Goal: Task Accomplishment & Management: Complete application form

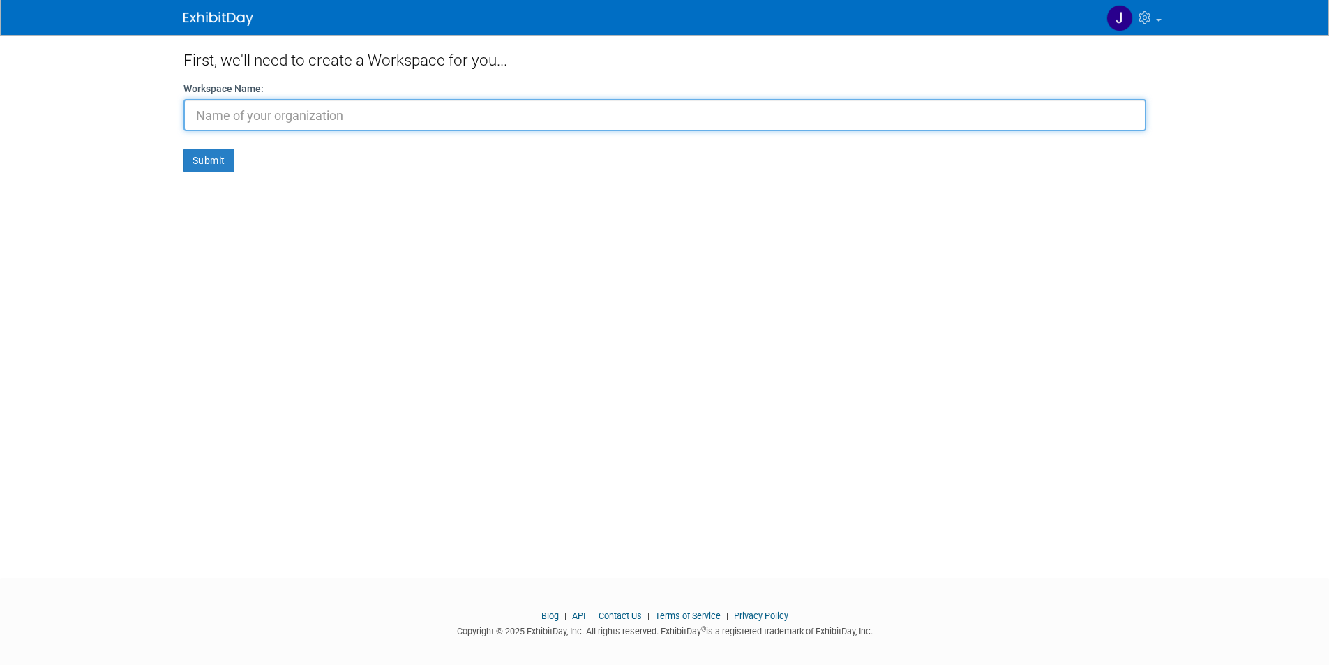
click at [807, 112] on input "text" at bounding box center [664, 115] width 963 height 32
click at [799, 114] on input "Cloud" at bounding box center [664, 115] width 963 height 32
type input "CloudFire"
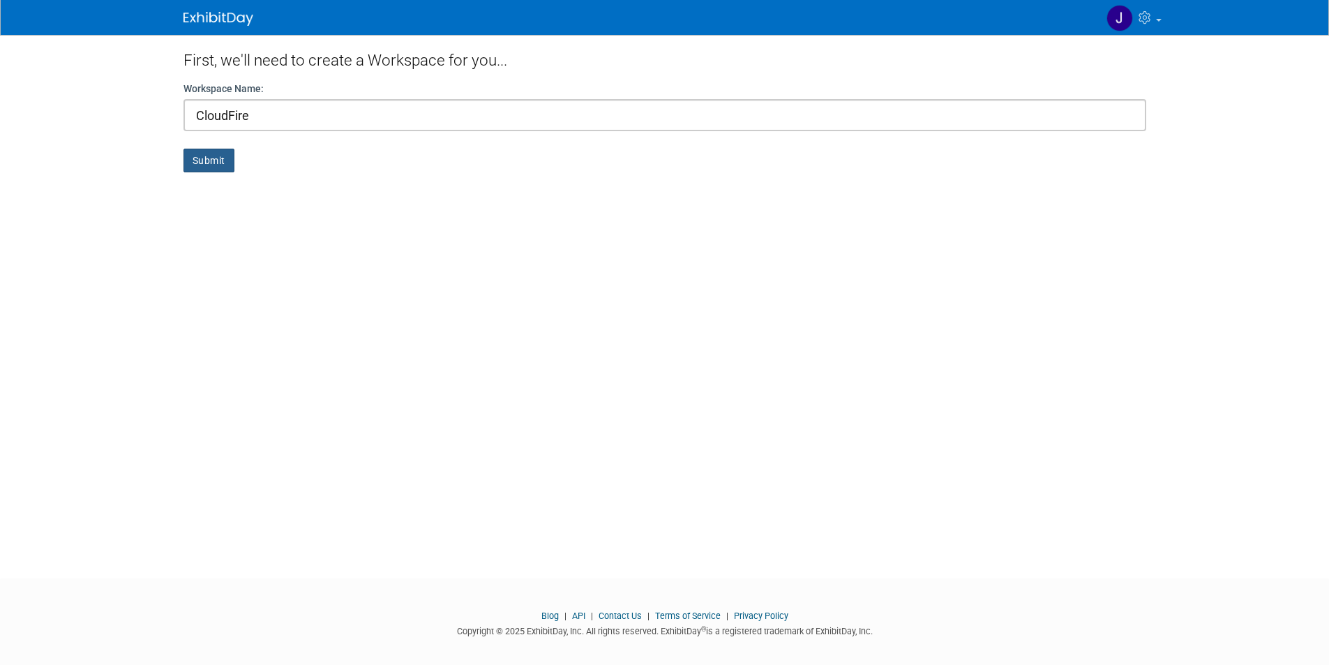
click at [207, 169] on button "Submit" at bounding box center [208, 161] width 51 height 24
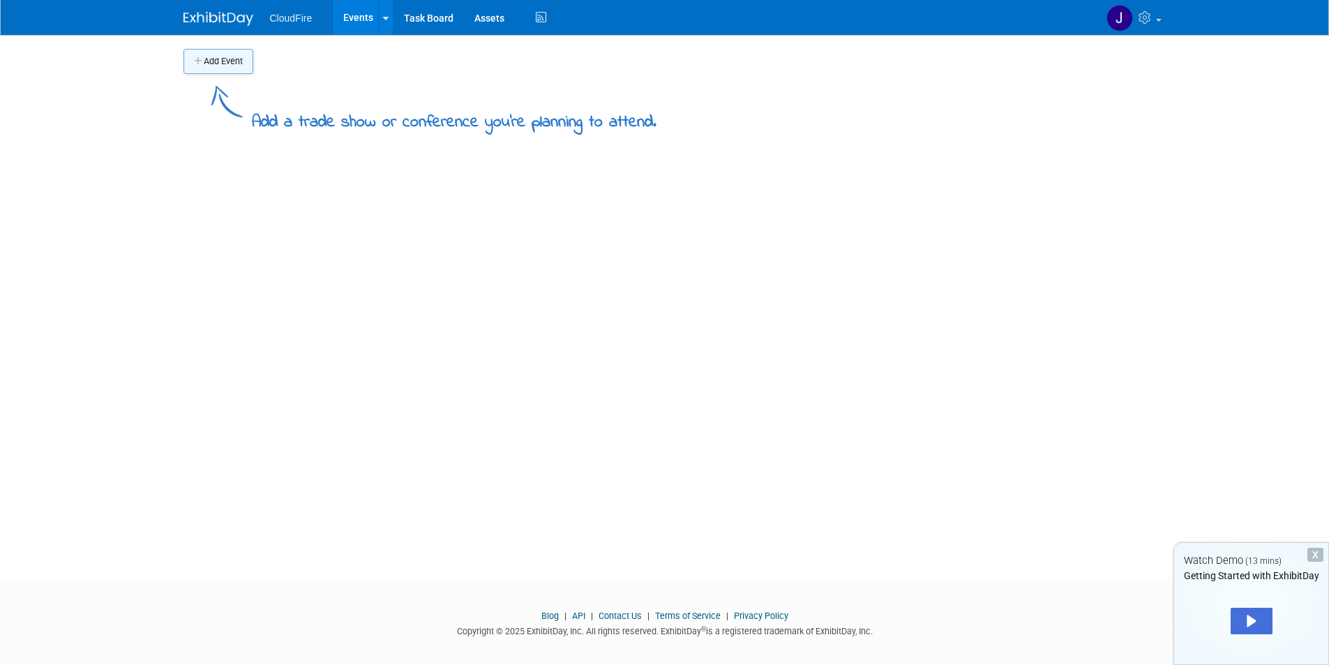
click at [234, 59] on button "Add Event" at bounding box center [218, 61] width 70 height 25
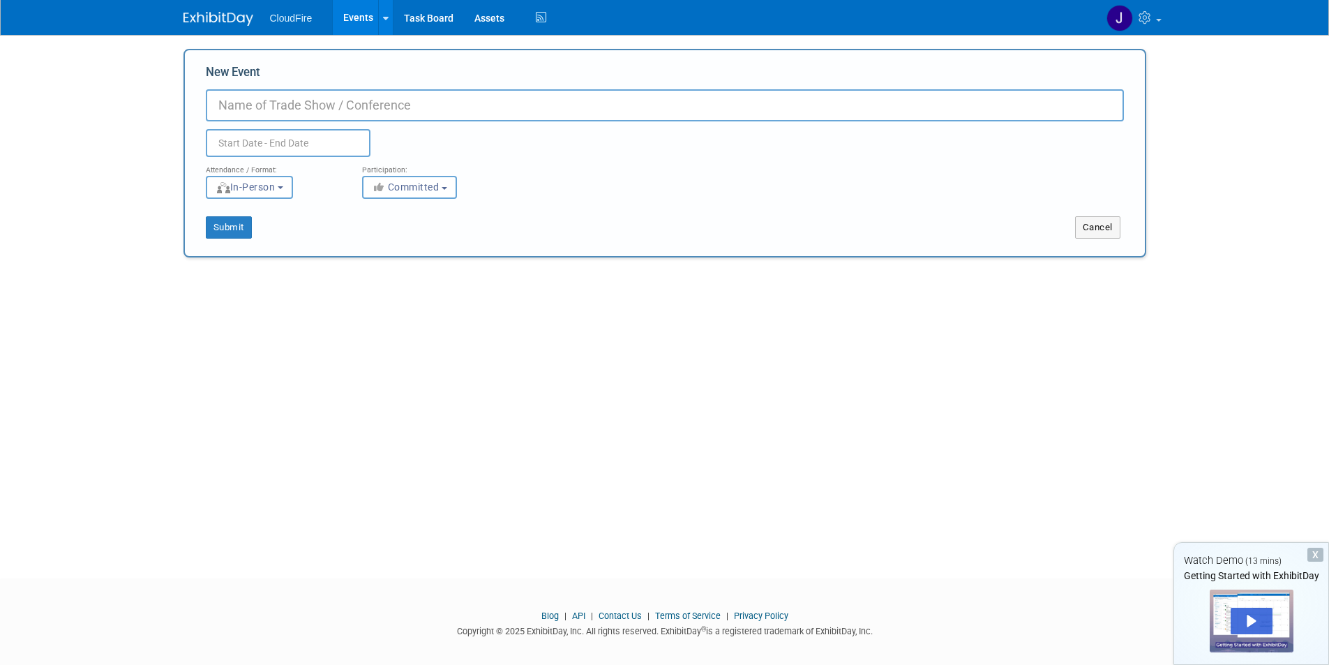
click at [309, 110] on input "New Event" at bounding box center [665, 105] width 918 height 32
click at [1112, 222] on button "Cancel" at bounding box center [1097, 227] width 45 height 22
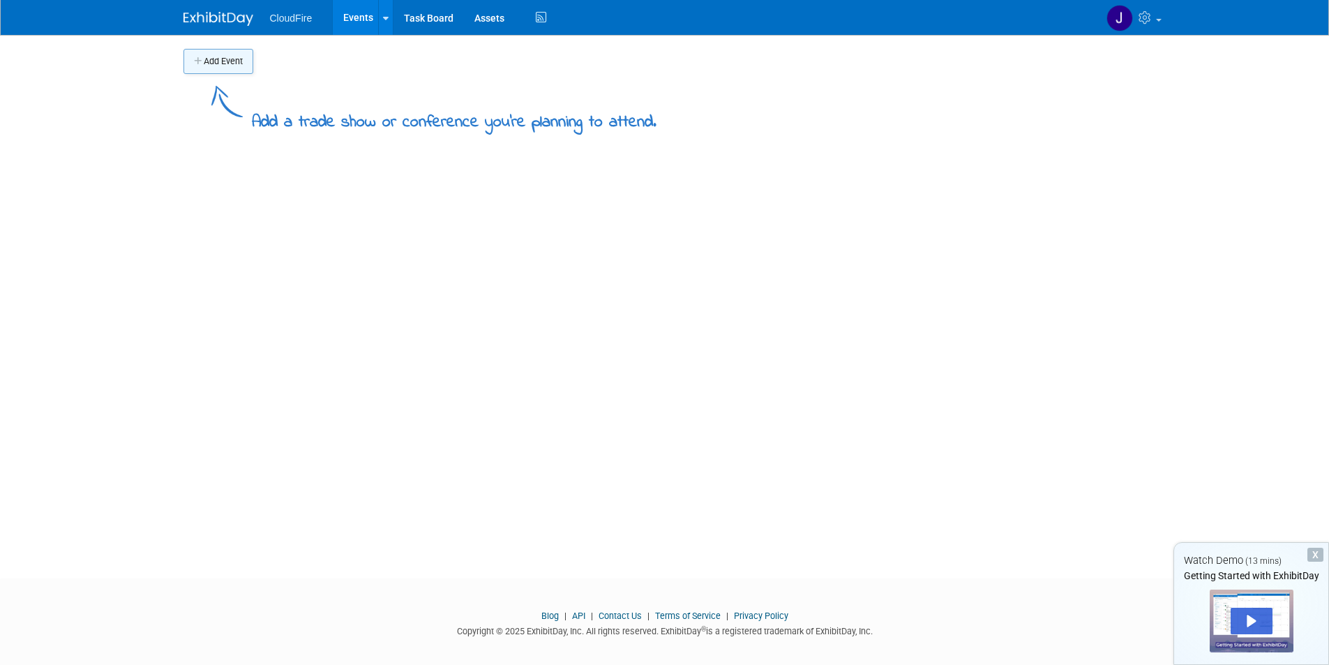
click at [242, 63] on button "Add Event" at bounding box center [218, 61] width 70 height 25
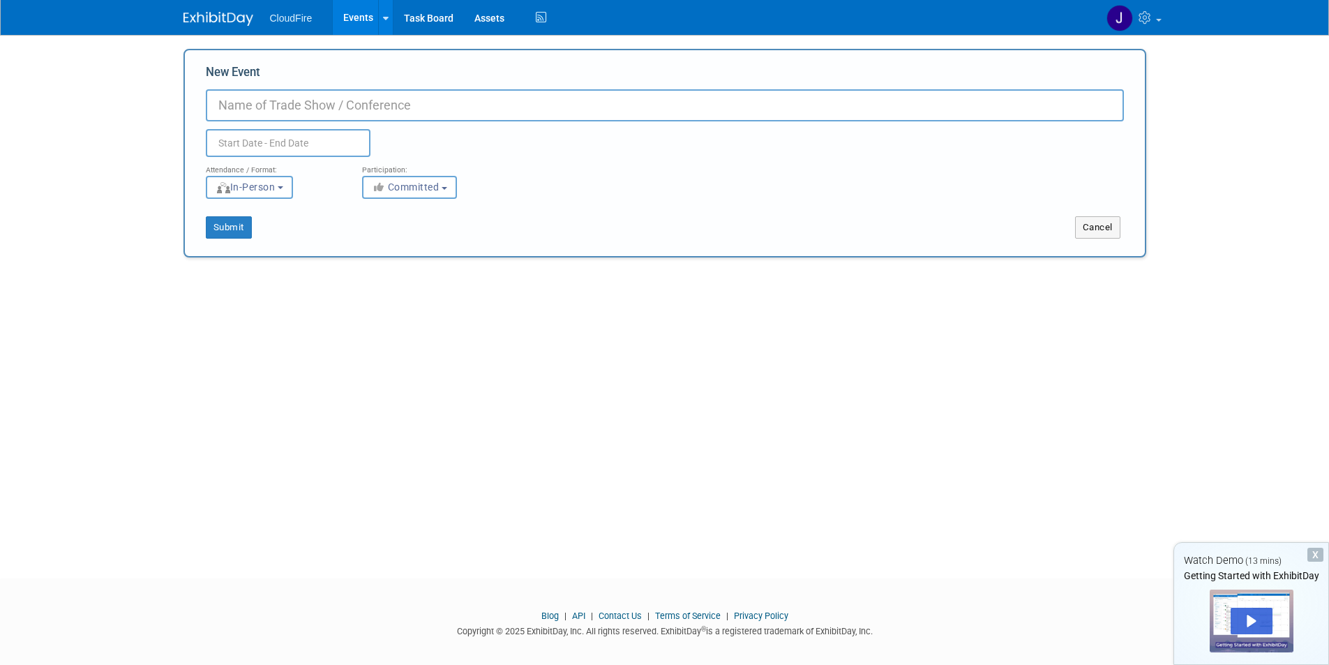
click at [276, 111] on input "New Event" at bounding box center [665, 105] width 918 height 32
type input "v"
type input "First"
click at [312, 141] on input "text" at bounding box center [288, 143] width 165 height 28
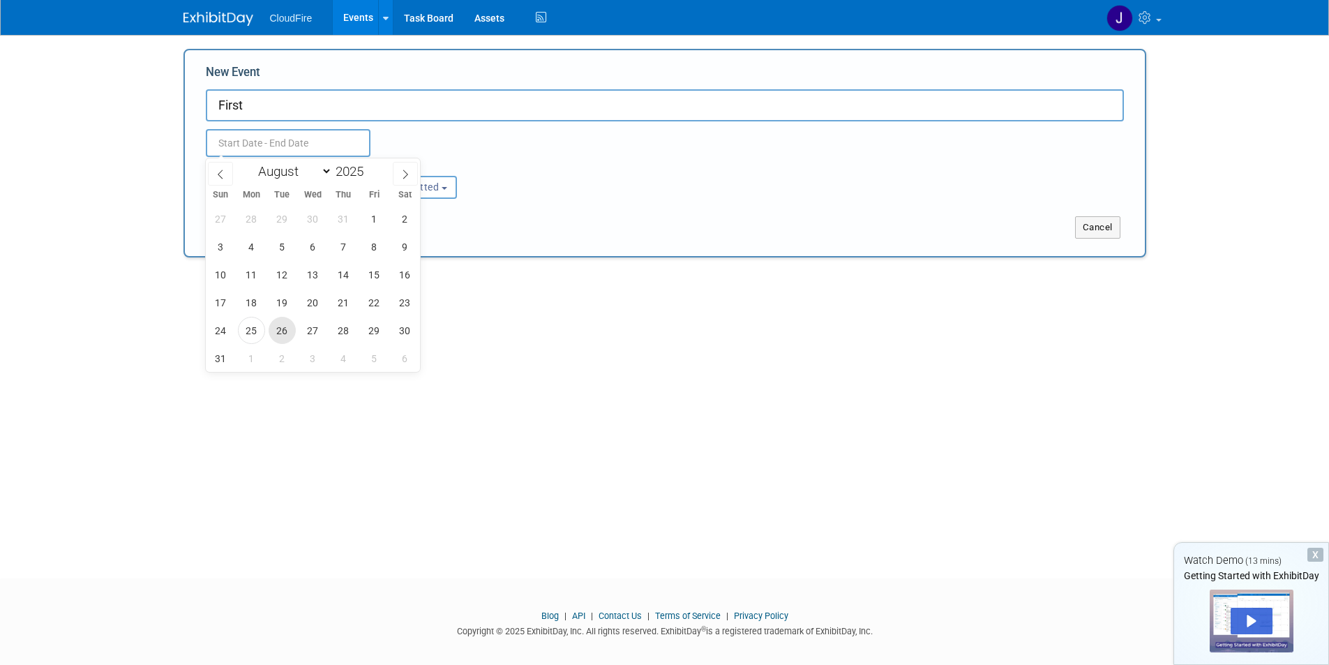
click at [271, 335] on span "26" at bounding box center [282, 330] width 27 height 27
click at [292, 329] on span "26" at bounding box center [282, 330] width 27 height 27
type input "[DATE] to [DATE]"
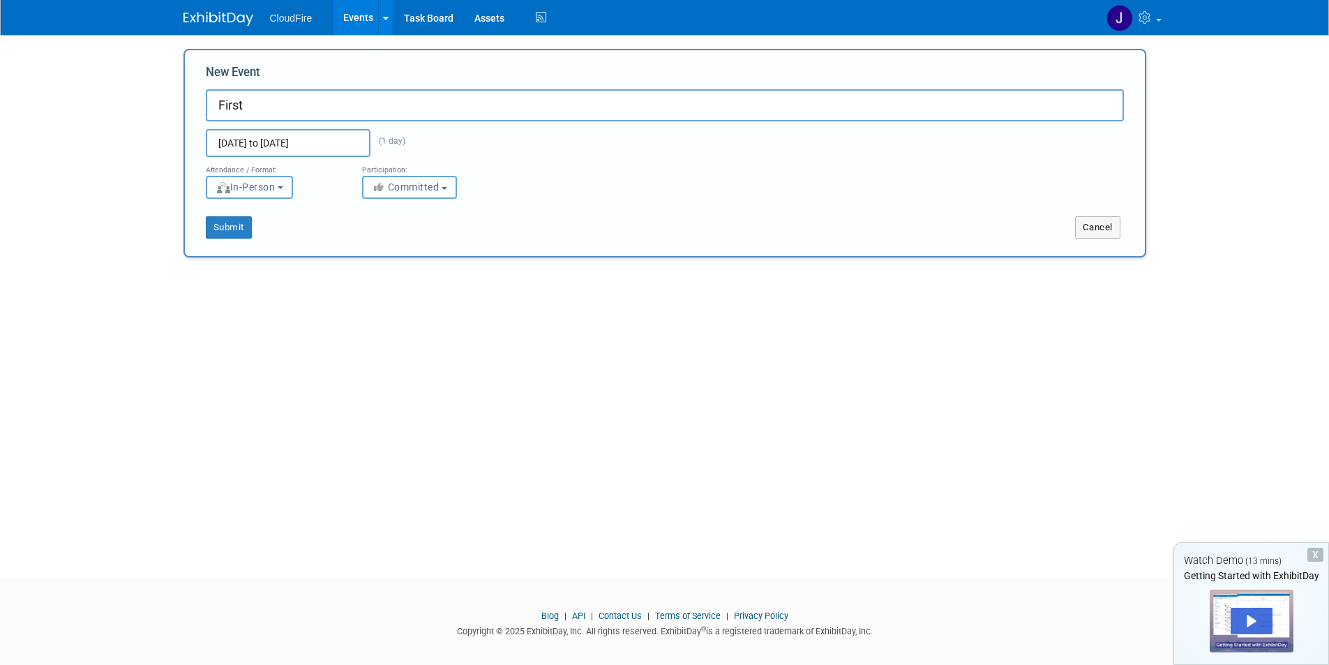
click at [253, 187] on span "In-Person" at bounding box center [246, 186] width 60 height 11
click at [278, 179] on button "In-Person" at bounding box center [249, 187] width 87 height 23
click at [605, 213] on div "Submit Cancel" at bounding box center [664, 219] width 939 height 40
click at [211, 240] on div "New Event First Aug 26, 2025 to Aug 26, 2025 (1 day) Duplicate Event Warning At…" at bounding box center [664, 153] width 963 height 209
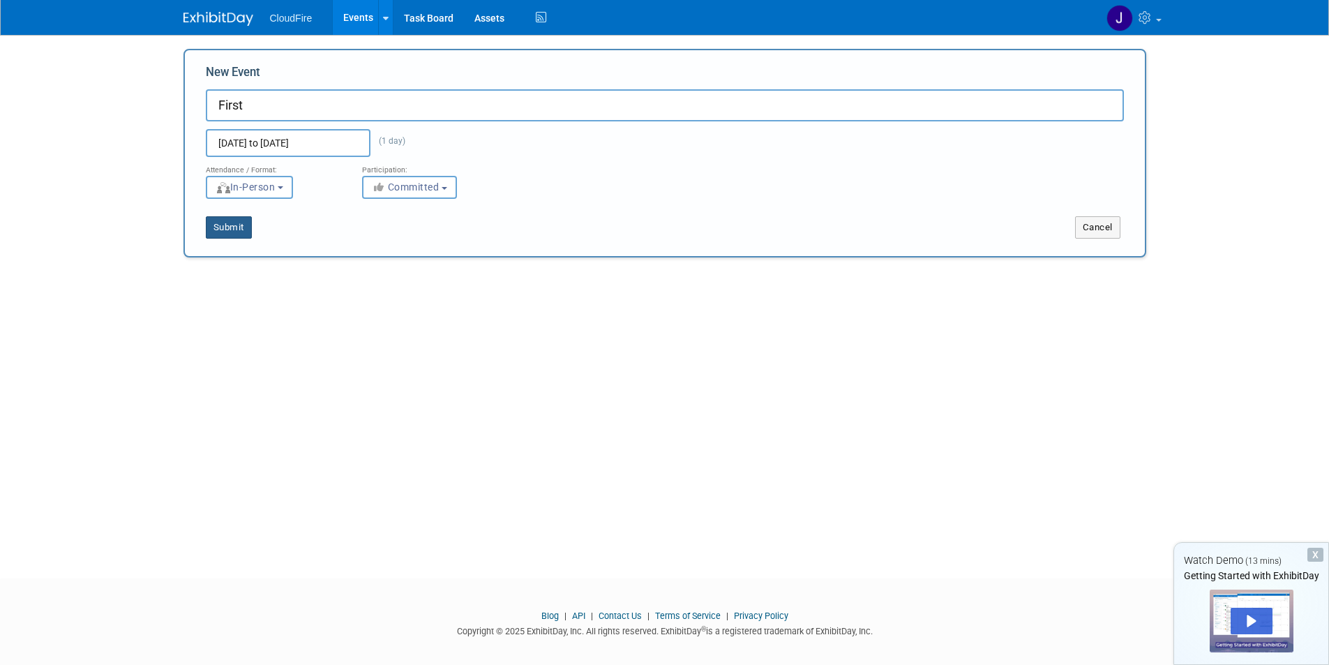
click at [211, 238] on button "Submit" at bounding box center [229, 227] width 46 height 22
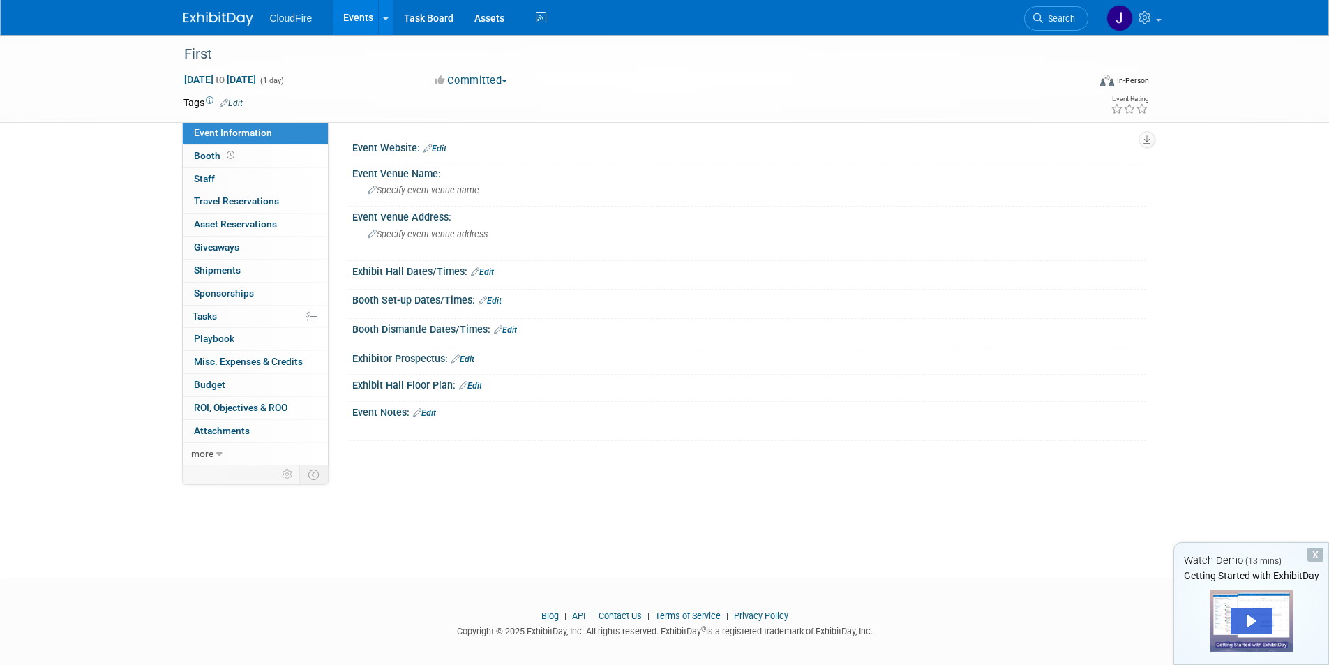
click at [218, 24] on img at bounding box center [218, 19] width 70 height 14
